Goal: Task Accomplishment & Management: Complete application form

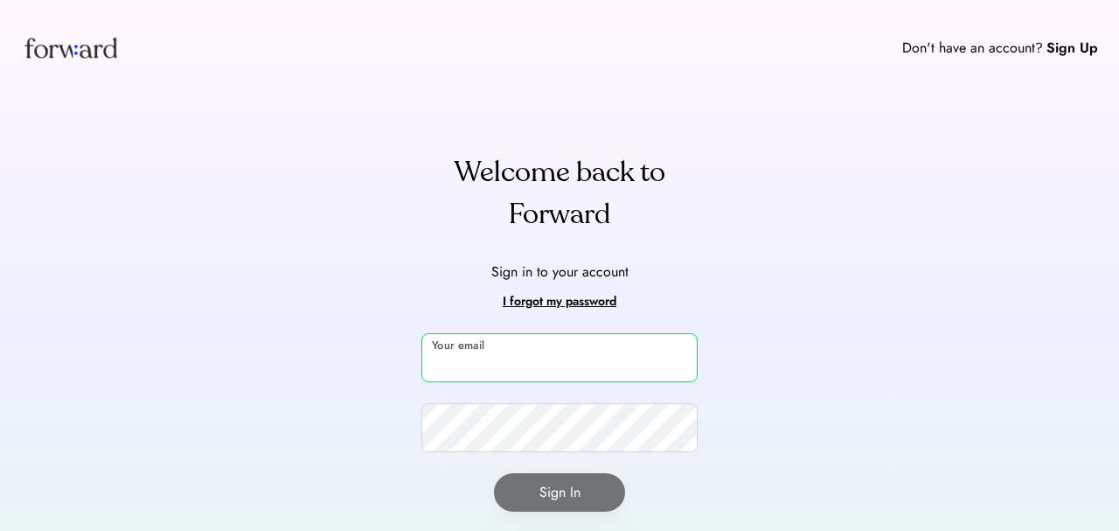
click at [550, 365] on input "email" at bounding box center [559, 357] width 276 height 49
type input "**********"
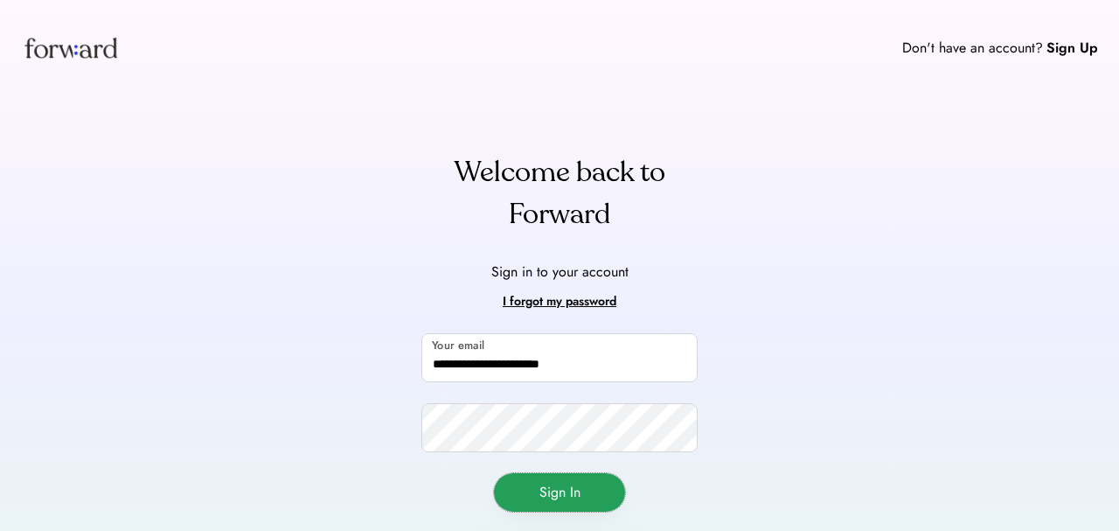
click at [566, 505] on button "Sign In" at bounding box center [559, 492] width 131 height 38
click at [566, 490] on button "Sign In" at bounding box center [559, 492] width 131 height 38
click at [564, 511] on div "**********" at bounding box center [559, 453] width 276 height 241
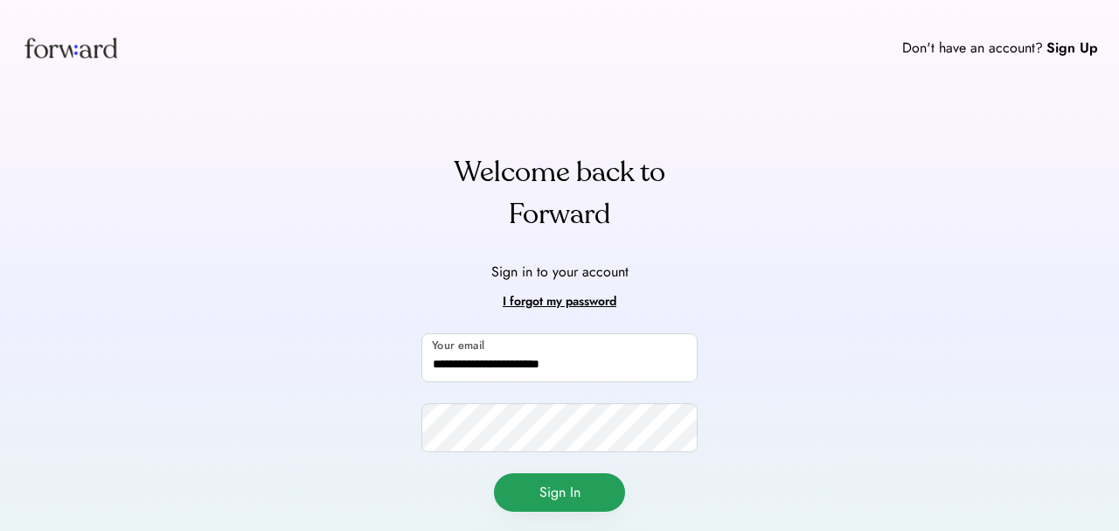
click at [564, 490] on button "Sign In" at bounding box center [559, 492] width 131 height 38
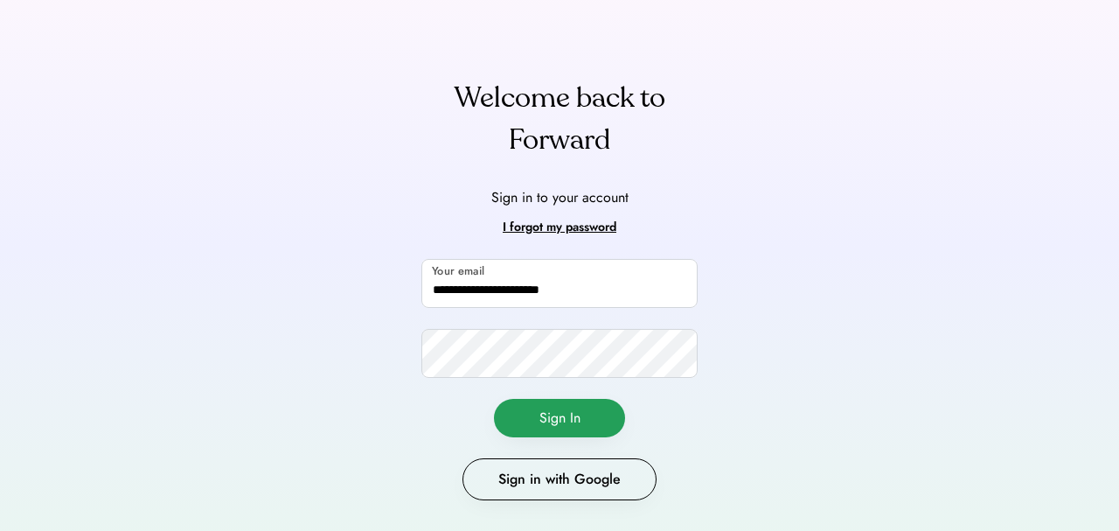
scroll to position [114, 0]
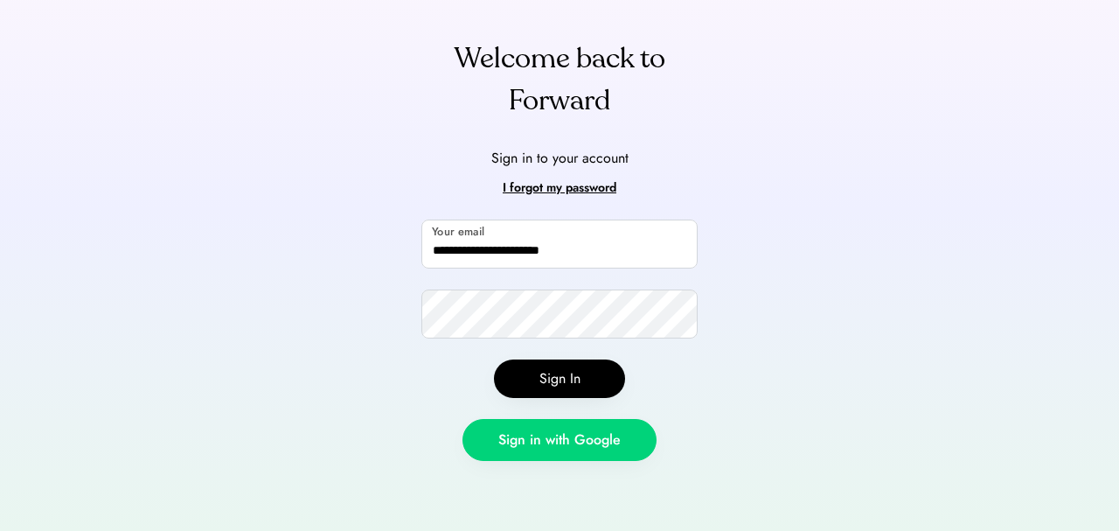
click at [558, 428] on button "Sign in with Google" at bounding box center [560, 440] width 194 height 42
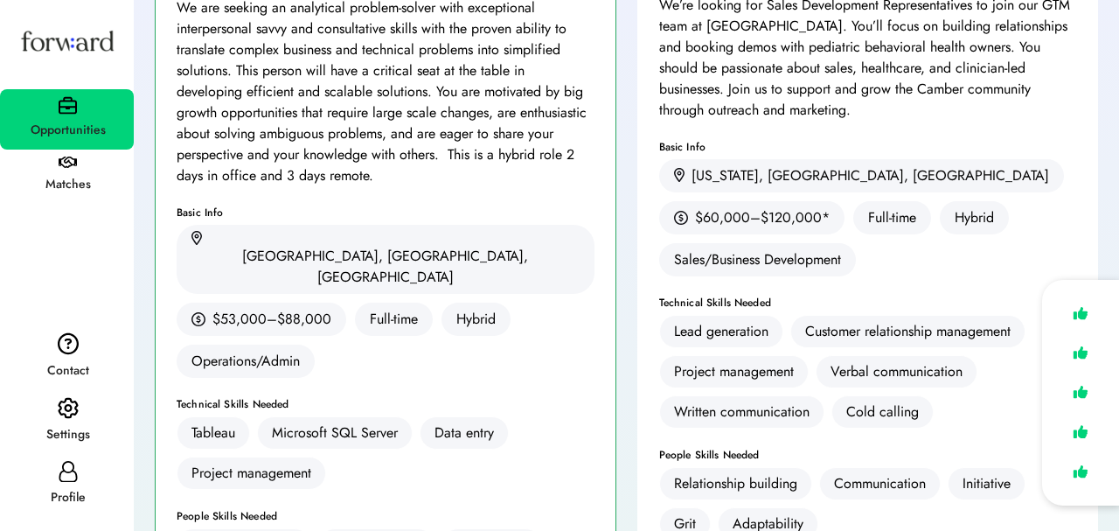
scroll to position [1529, 0]
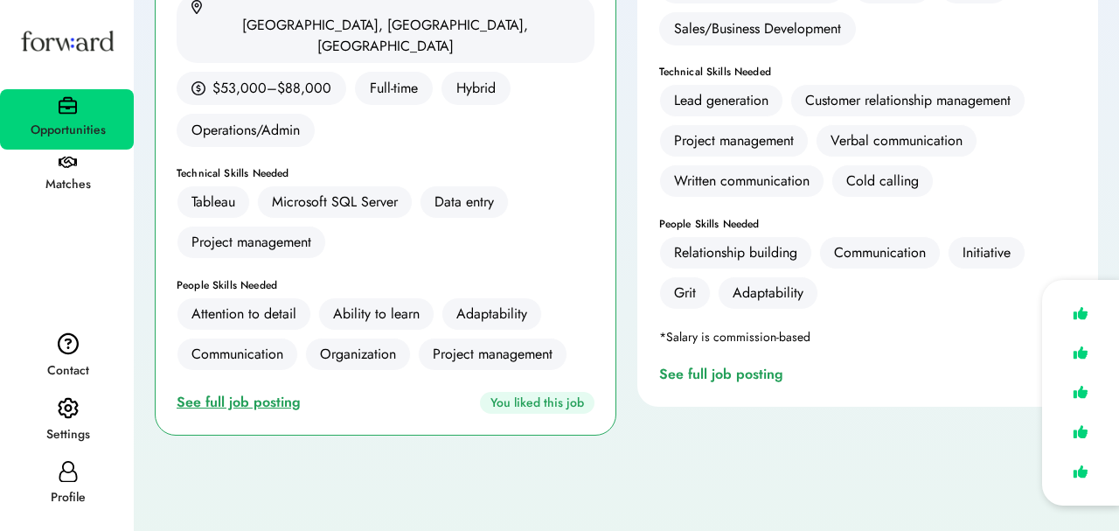
click at [286, 392] on div "See full job posting" at bounding box center [242, 402] width 131 height 21
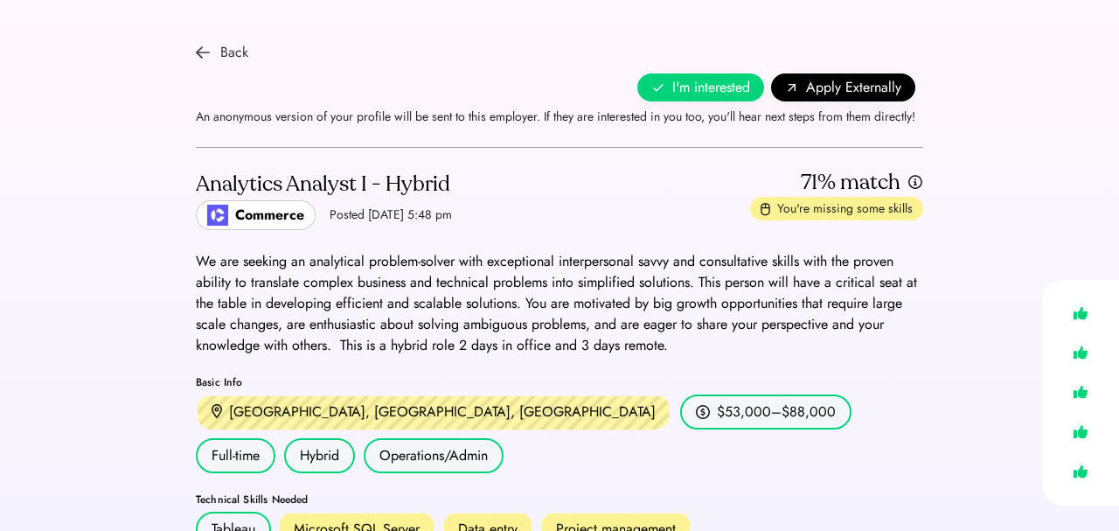
click at [243, 47] on div "Back" at bounding box center [234, 52] width 28 height 21
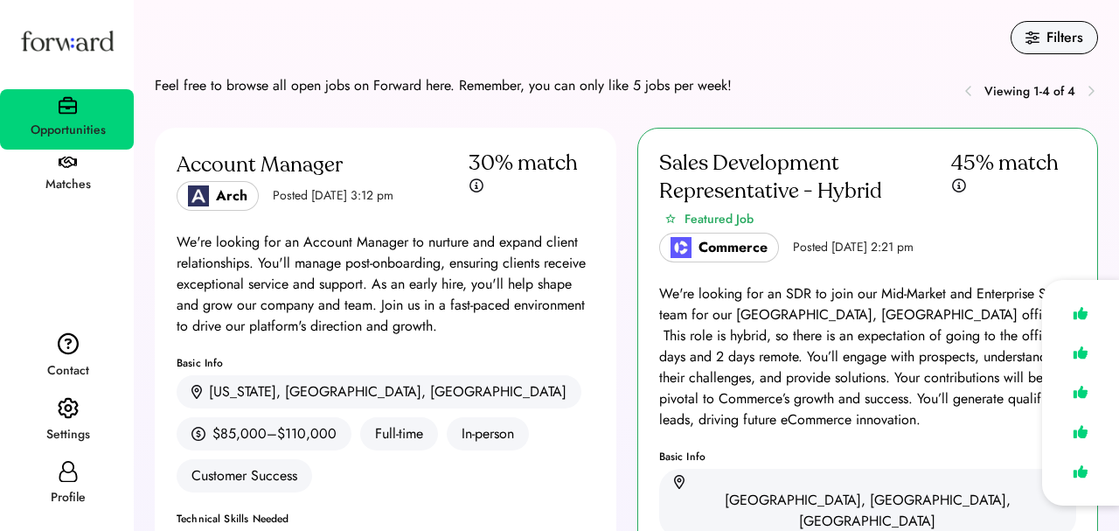
click at [66, 487] on div "Profile" at bounding box center [68, 497] width 132 height 21
select select "*******"
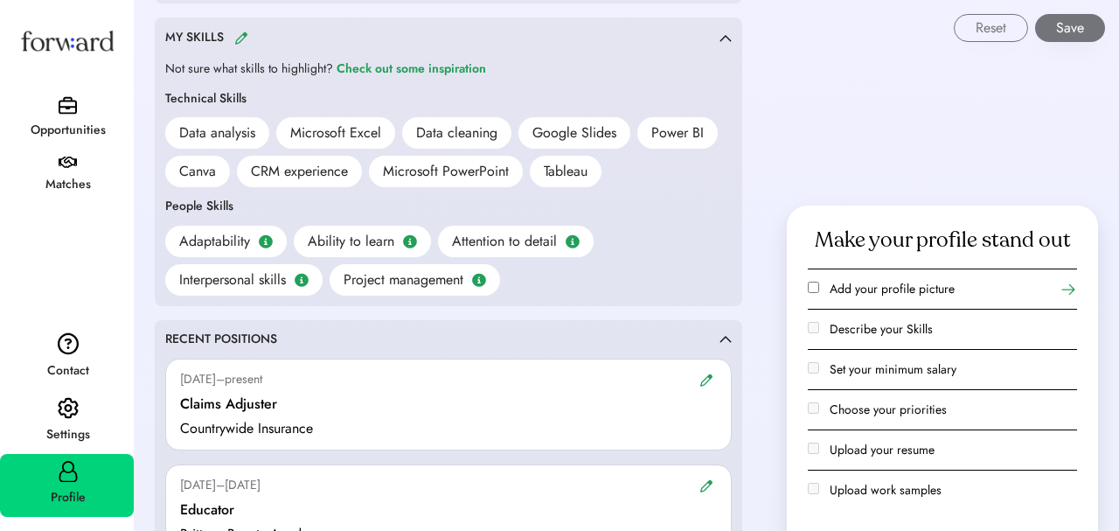
scroll to position [1395, 0]
click at [556, 172] on div "Tableau" at bounding box center [566, 169] width 44 height 21
click at [574, 171] on div "Tableau" at bounding box center [566, 169] width 44 height 21
click at [243, 39] on div "Reset Save" at bounding box center [628, 21] width 984 height 42
click at [236, 36] on div "Reset Save" at bounding box center [628, 21] width 984 height 42
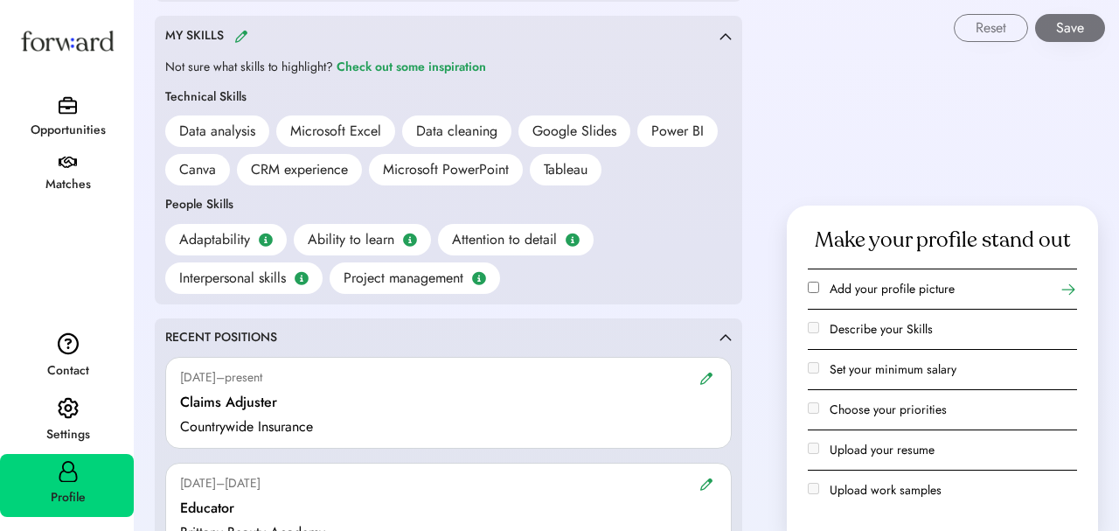
click at [237, 31] on div "Reset Save" at bounding box center [628, 21] width 984 height 42
click at [540, 167] on div "Tableau" at bounding box center [566, 169] width 72 height 31
click at [650, 214] on div "People Skills Adaptability Ability to learn Attention to detail Interpersonal s…" at bounding box center [448, 245] width 567 height 98
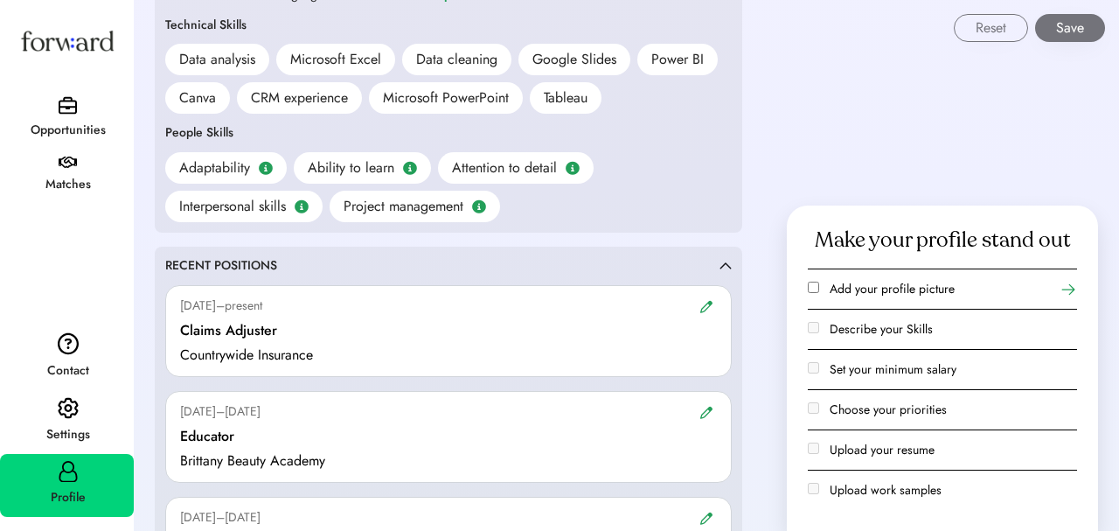
scroll to position [1471, 0]
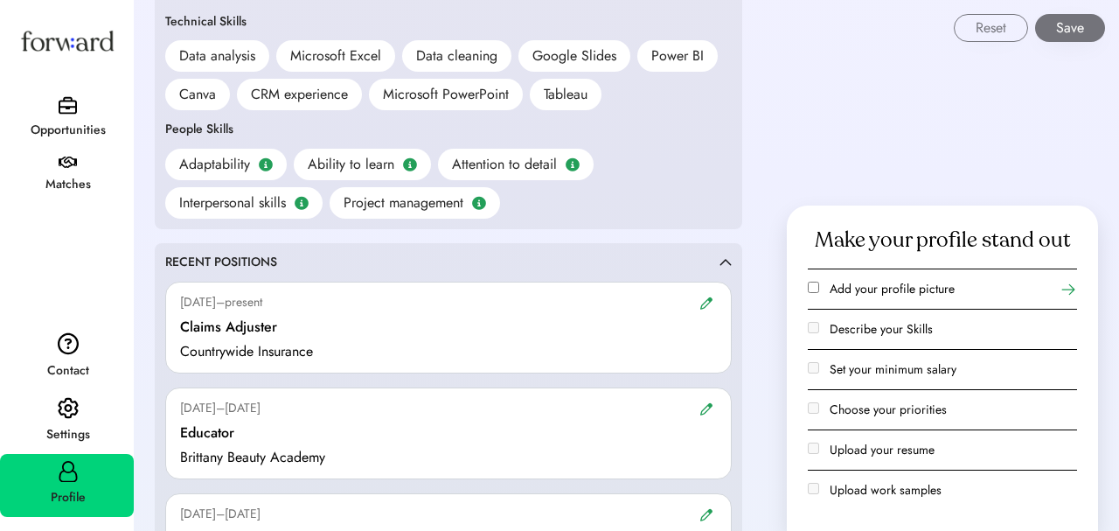
click at [455, 101] on div "Microsoft PowerPoint" at bounding box center [446, 94] width 126 height 21
click at [585, 85] on div "Tableau" at bounding box center [566, 94] width 44 height 21
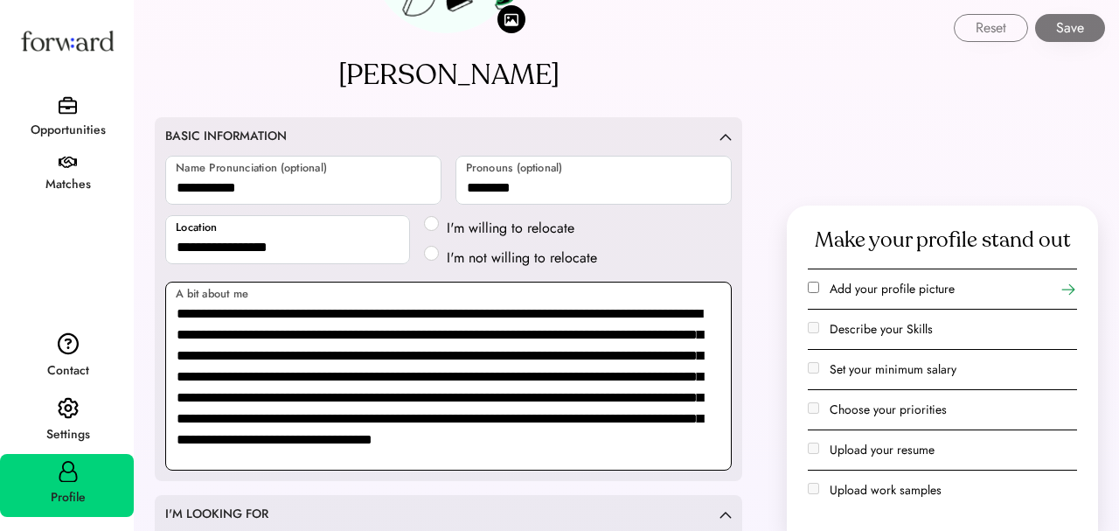
scroll to position [0, 0]
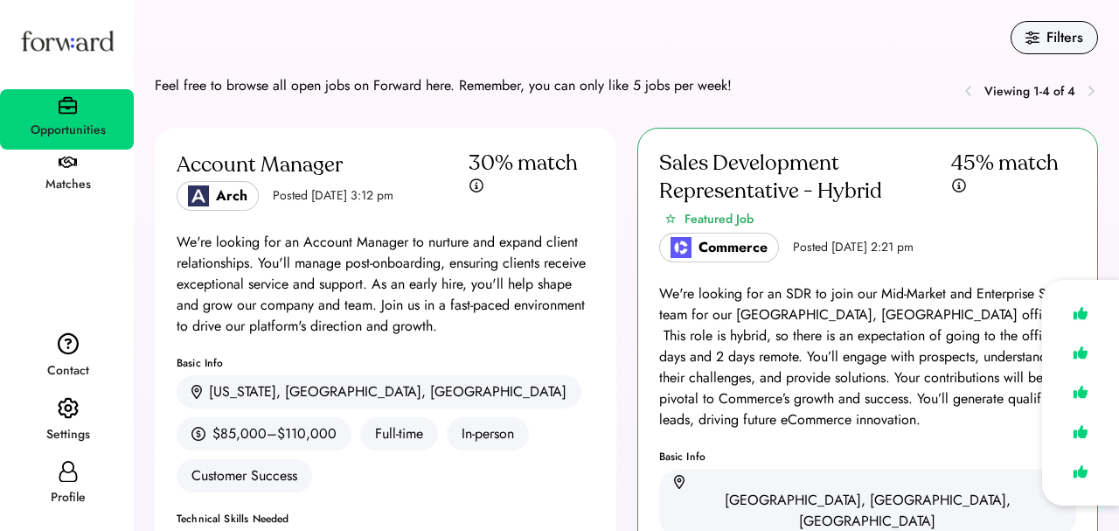
click at [780, 321] on div "We're looking for an SDR to join our Mid-Market and Enterprise Sales team for o…" at bounding box center [868, 356] width 418 height 147
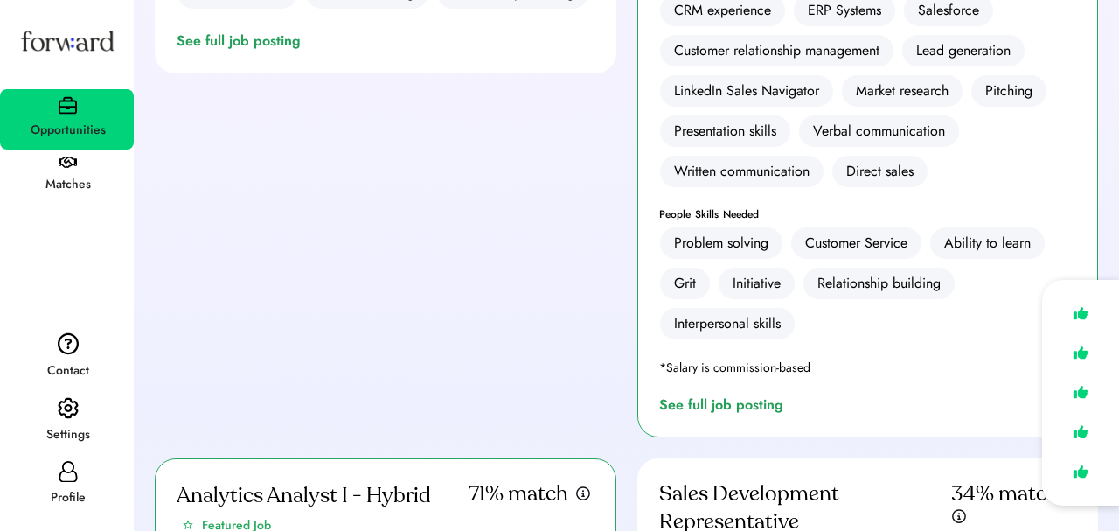
scroll to position [774, 0]
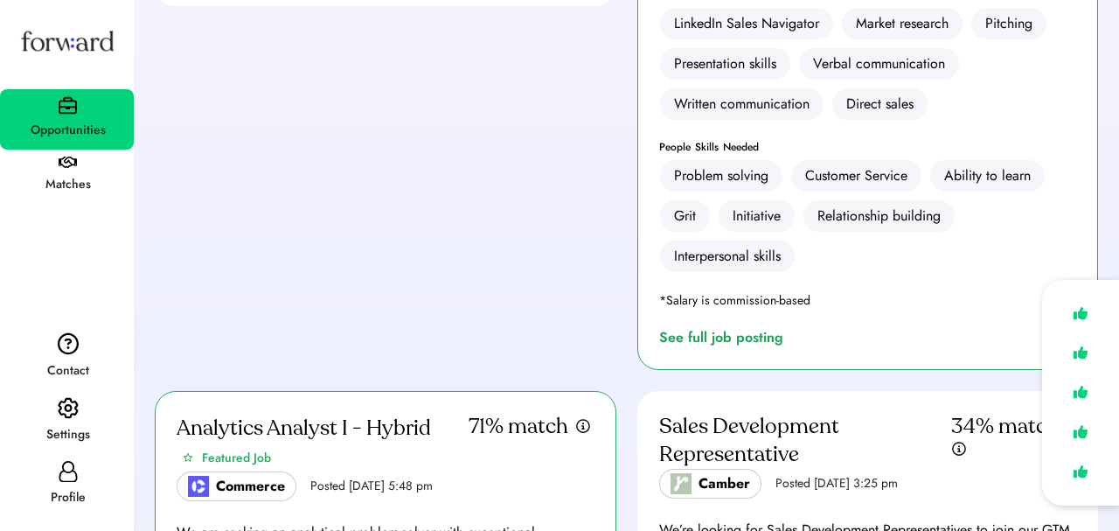
click at [693, 327] on div "See full job posting" at bounding box center [724, 337] width 131 height 21
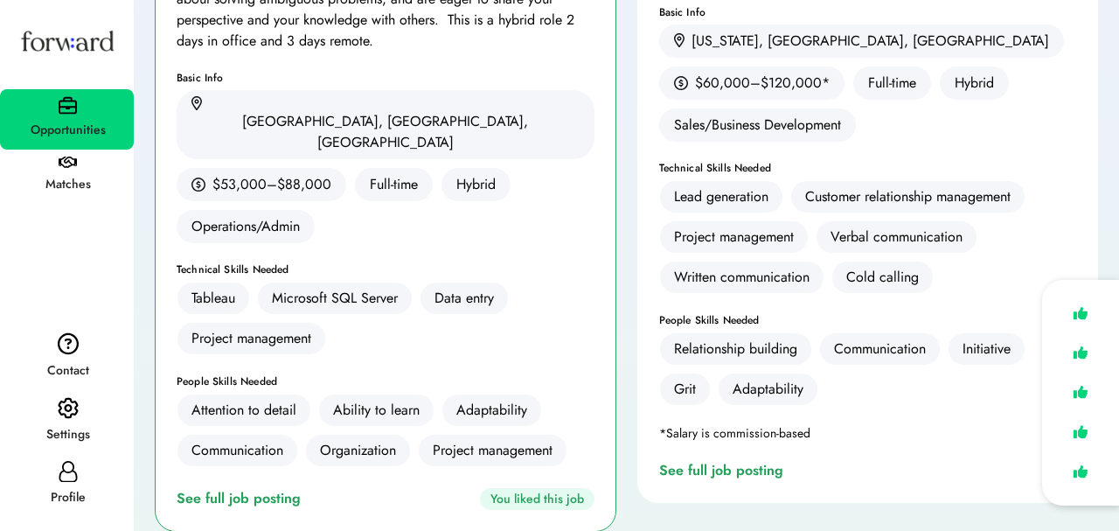
scroll to position [1458, 0]
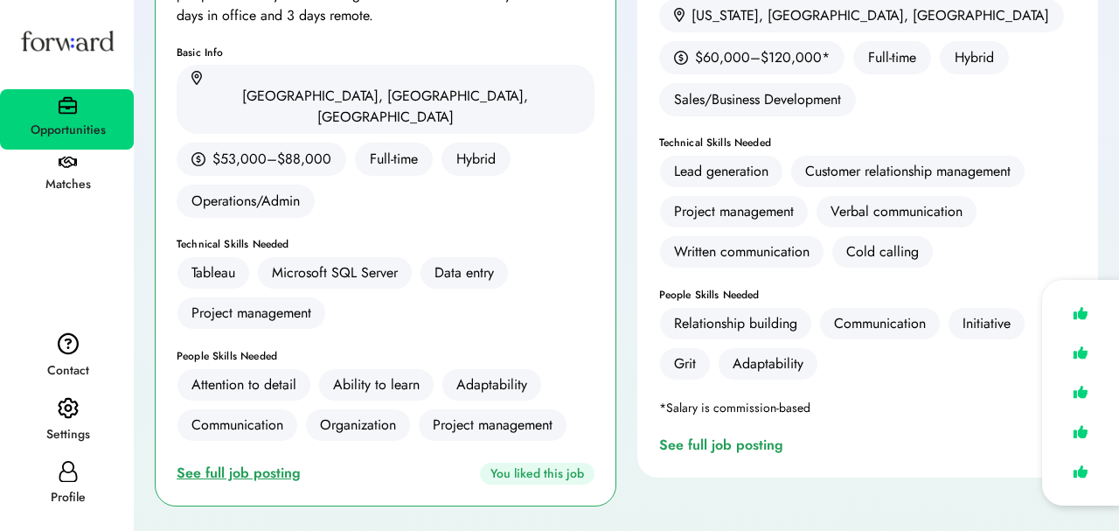
click at [276, 463] on div "See full job posting" at bounding box center [242, 473] width 131 height 21
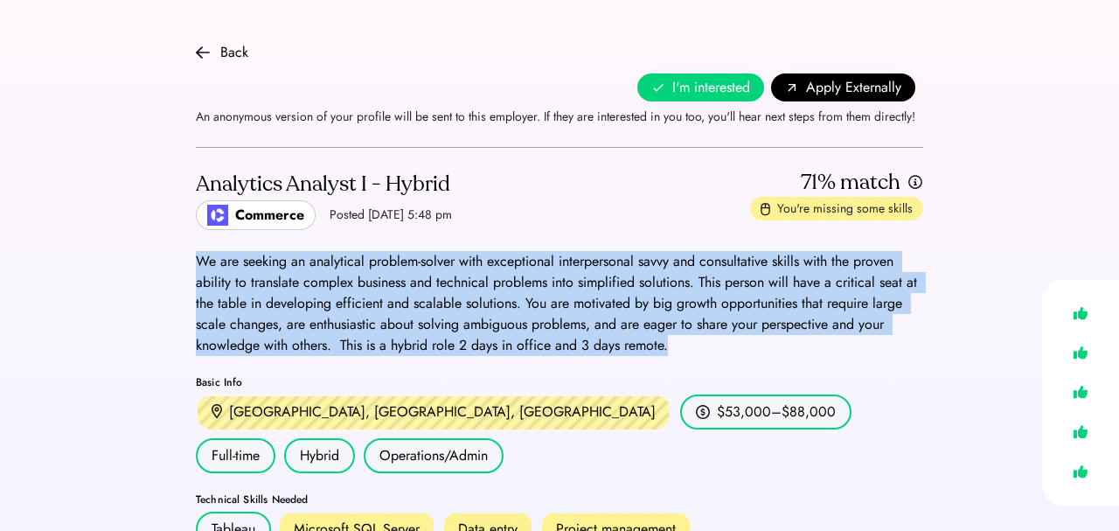
drag, startPoint x: 200, startPoint y: 261, endPoint x: 456, endPoint y: 365, distance: 276.5
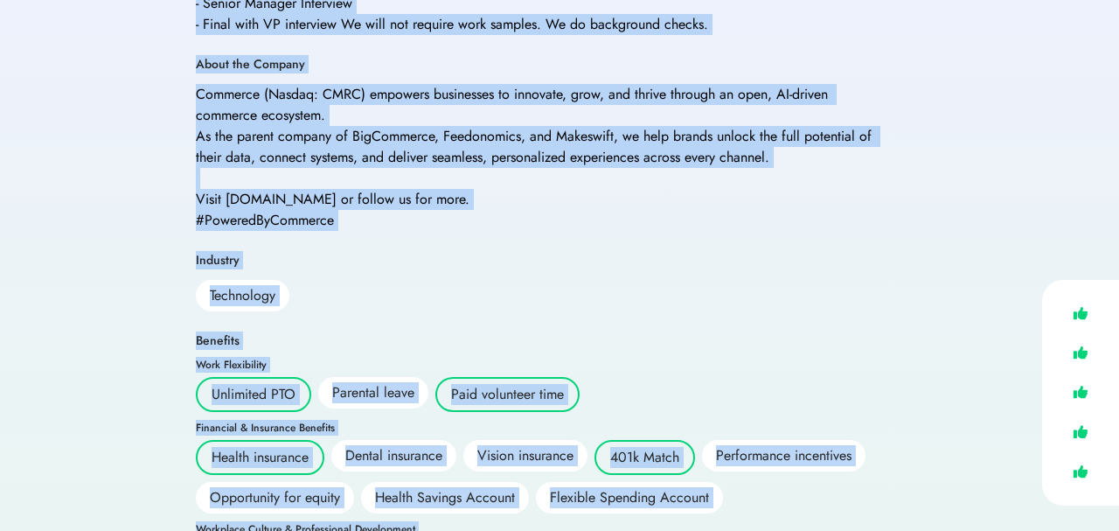
scroll to position [1123, 0]
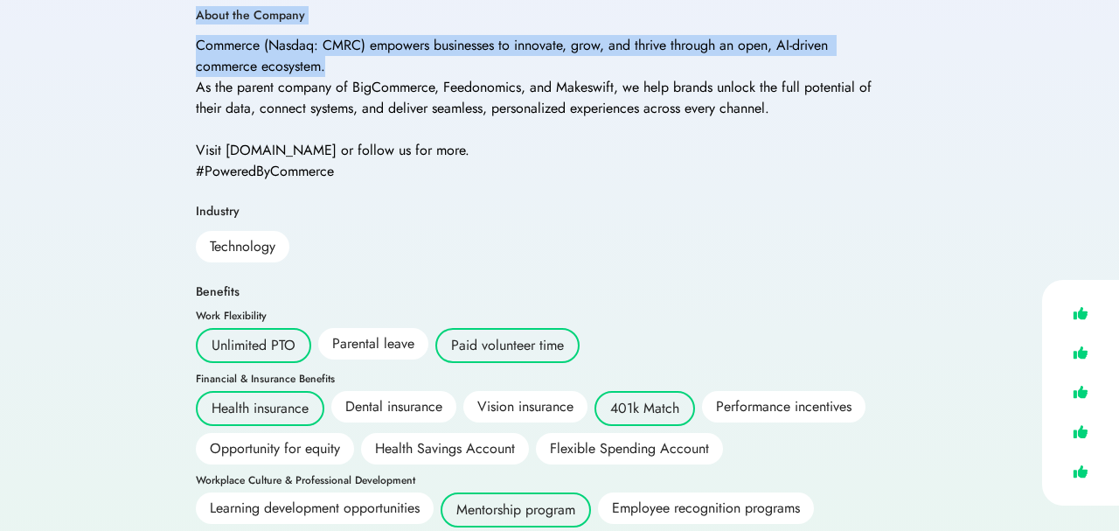
drag, startPoint x: 188, startPoint y: 113, endPoint x: 344, endPoint y: 29, distance: 177.6
copy div "Design and develop interactive Tableau dashboards to visualize key business met…"
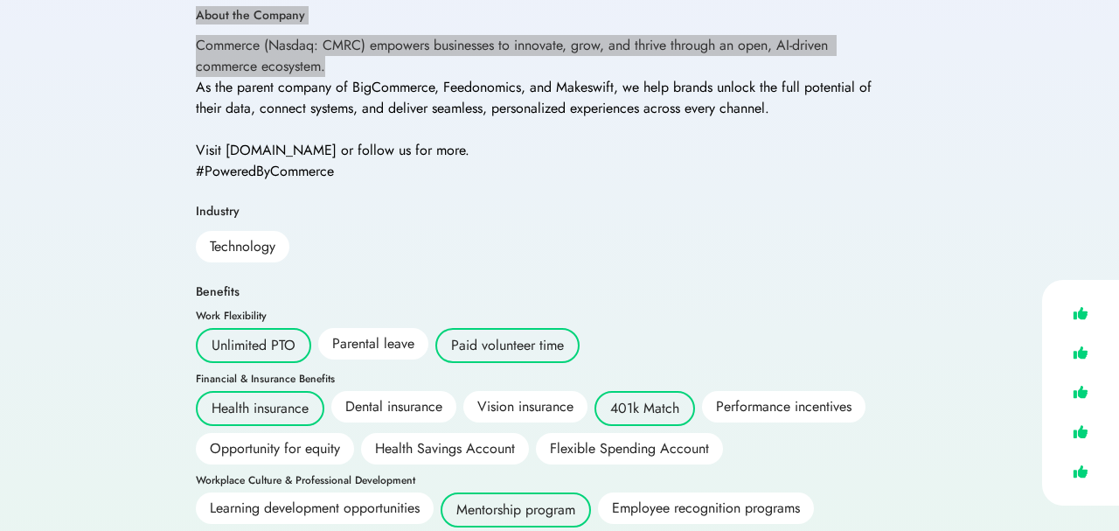
drag, startPoint x: 302, startPoint y: 26, endPoint x: 78, endPoint y: 2, distance: 225.2
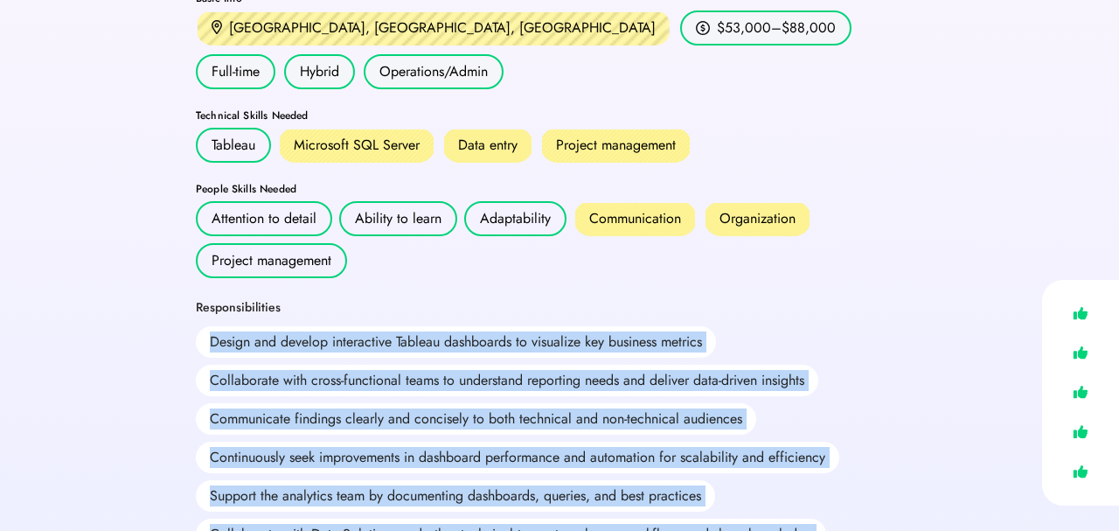
scroll to position [0, 0]
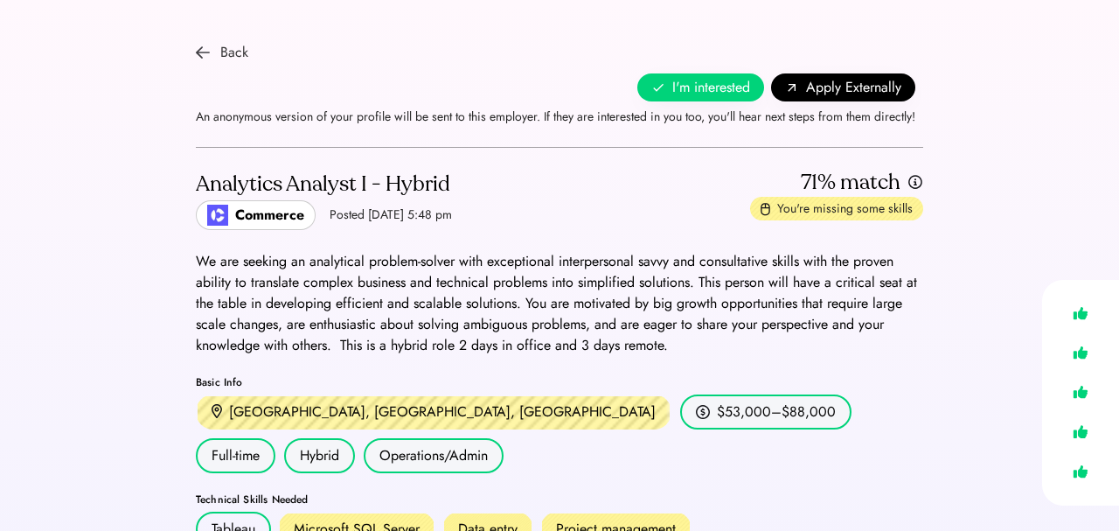
click at [216, 52] on div "Back" at bounding box center [222, 52] width 52 height 21
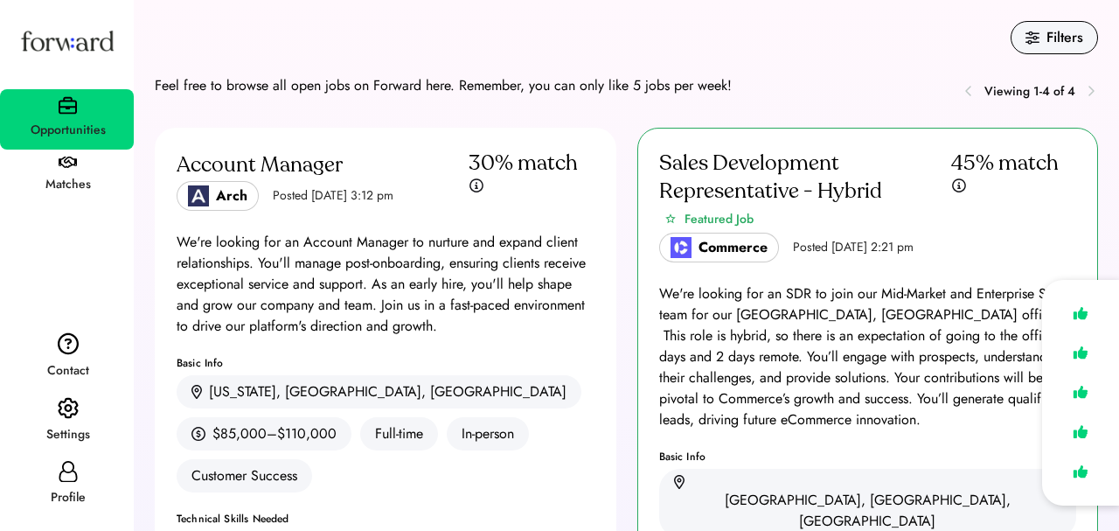
click at [58, 478] on icon at bounding box center [68, 471] width 21 height 21
select select "*******"
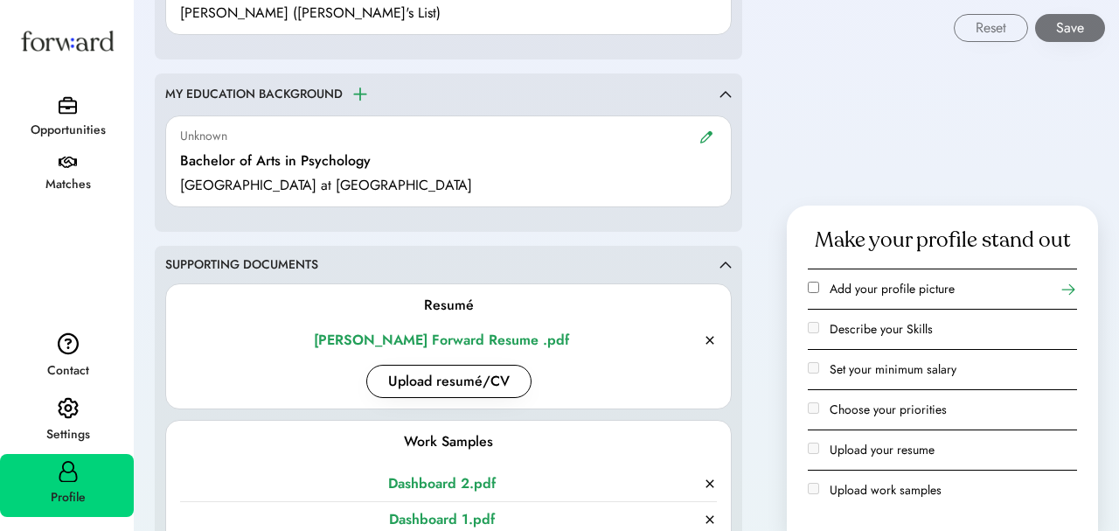
scroll to position [2022, 0]
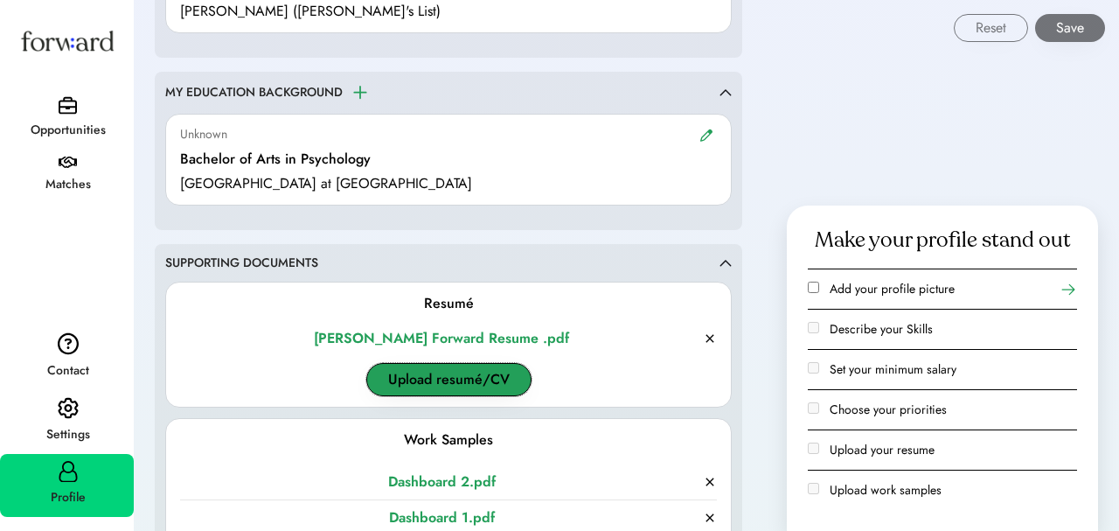
click at [498, 385] on button "Upload resumé/CV" at bounding box center [448, 379] width 165 height 33
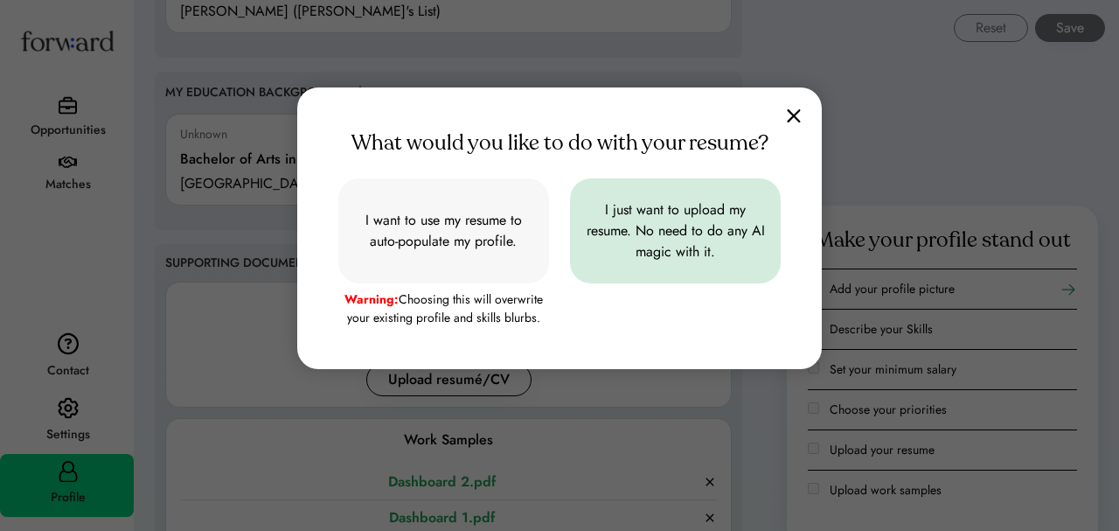
click at [605, 248] on input "file" at bounding box center [675, 230] width 211 height 105
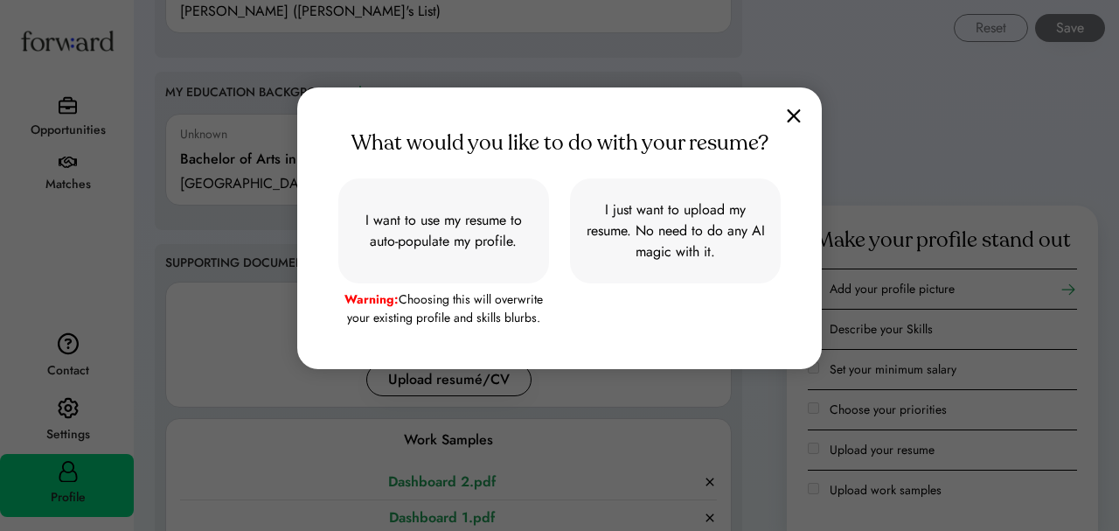
type input "**********"
click at [794, 119] on img at bounding box center [794, 115] width 14 height 15
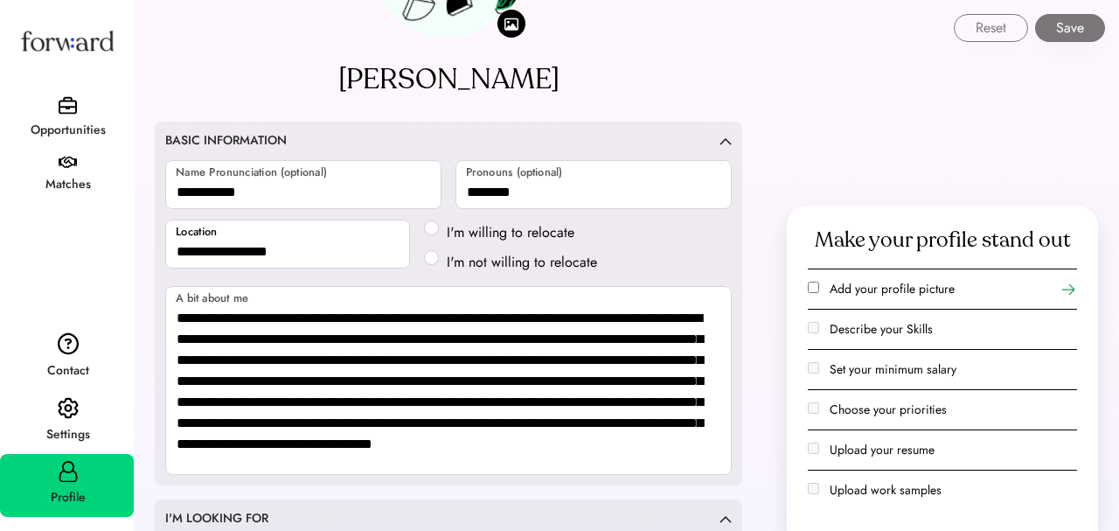
scroll to position [0, 0]
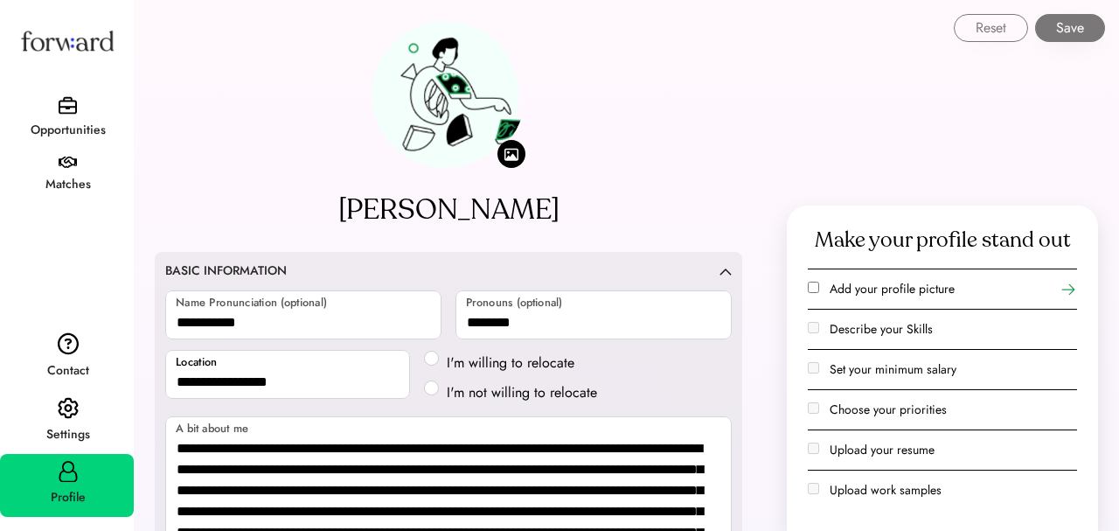
click at [78, 119] on div "Opportunities" at bounding box center [68, 130] width 132 height 31
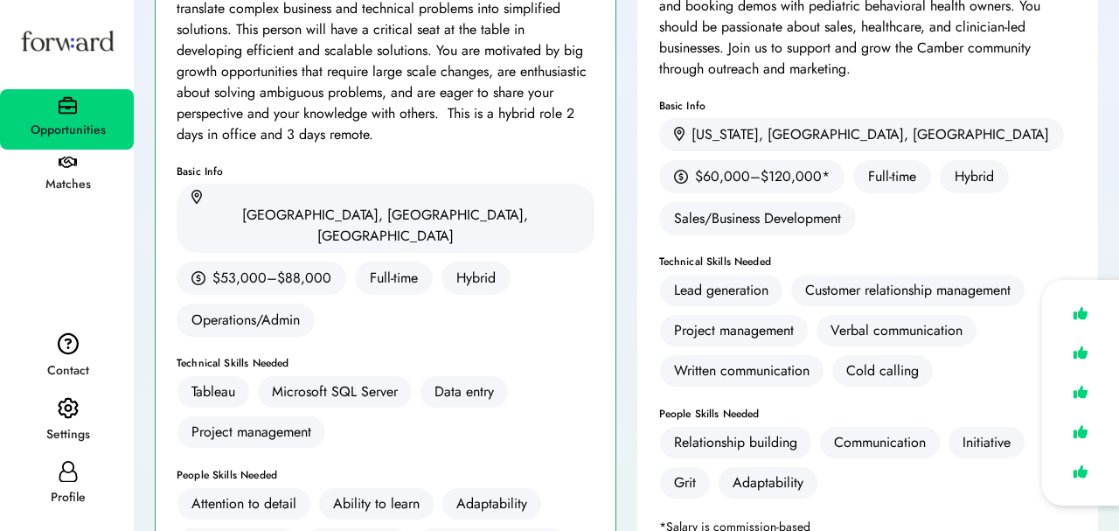
scroll to position [1378, 0]
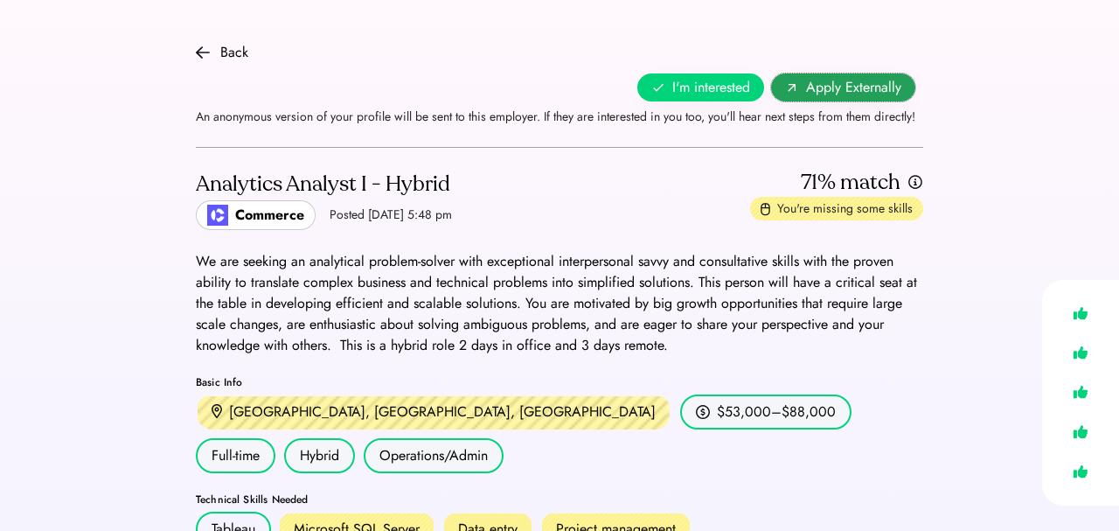
click at [817, 83] on span "Apply Externally" at bounding box center [853, 87] width 95 height 21
